Goal: Navigation & Orientation: Find specific page/section

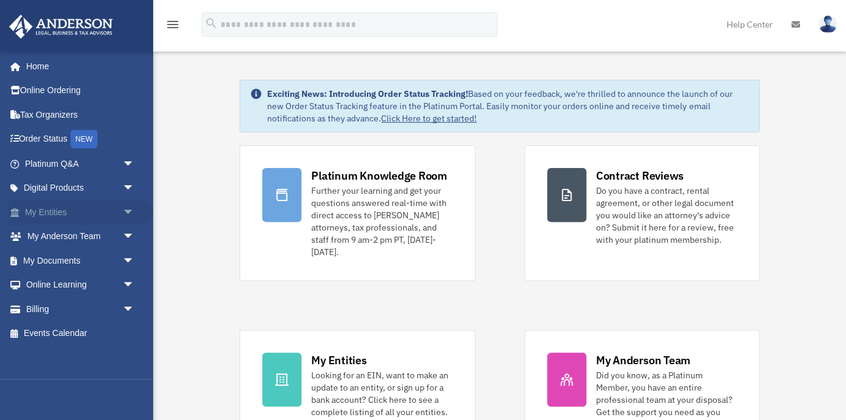
click at [125, 206] on span "arrow_drop_down" at bounding box center [134, 212] width 24 height 25
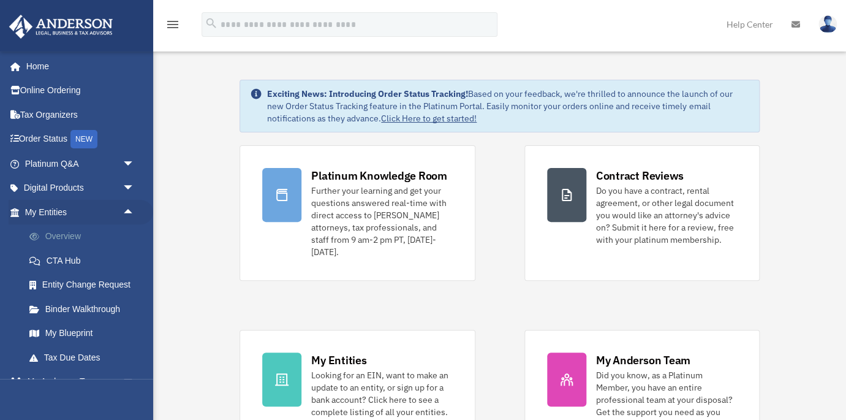
click at [56, 235] on link "Overview" at bounding box center [85, 236] width 136 height 24
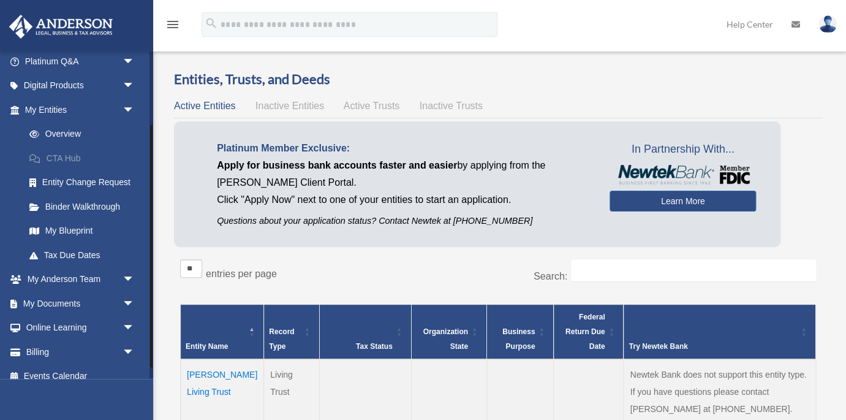
scroll to position [104, 0]
click at [56, 225] on link "My Blueprint" at bounding box center [85, 229] width 136 height 24
